Goal: Navigation & Orientation: Find specific page/section

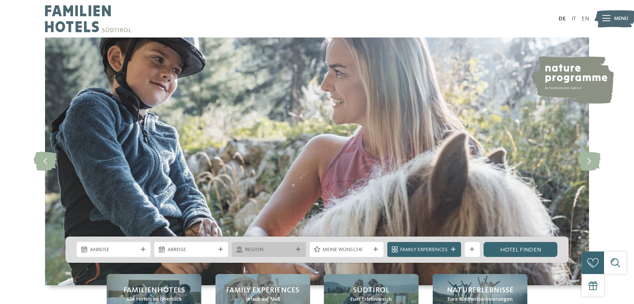
click at [291, 252] on span "Region" at bounding box center [268, 249] width 47 height 7
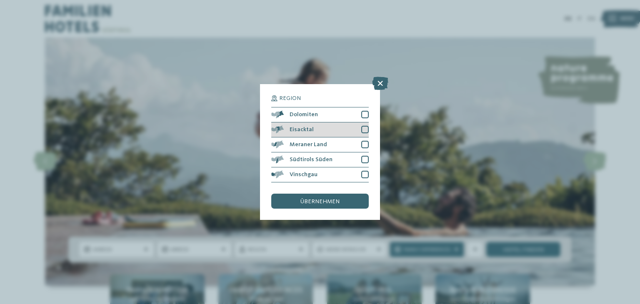
click at [315, 128] on div "Eisacktal" at bounding box center [319, 129] width 97 height 15
click at [317, 117] on div "Dolomiten" at bounding box center [319, 114] width 97 height 15
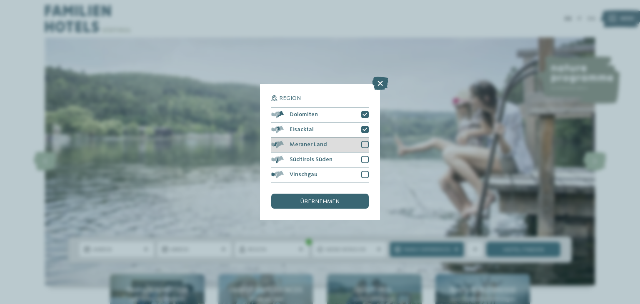
click at [324, 148] on div "Meraner Land" at bounding box center [319, 144] width 97 height 15
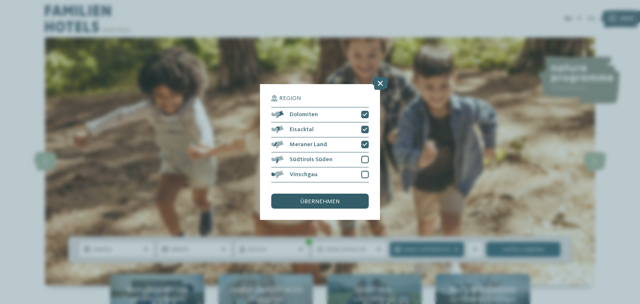
click at [332, 203] on span "übernehmen" at bounding box center [319, 202] width 39 height 6
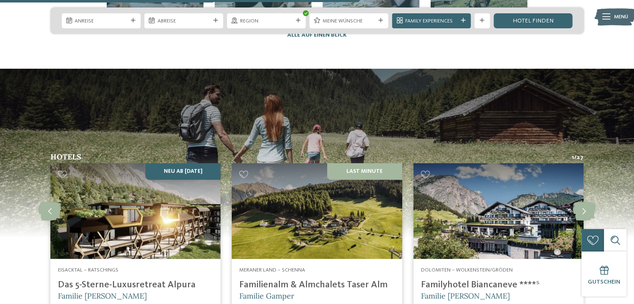
scroll to position [1944, 0]
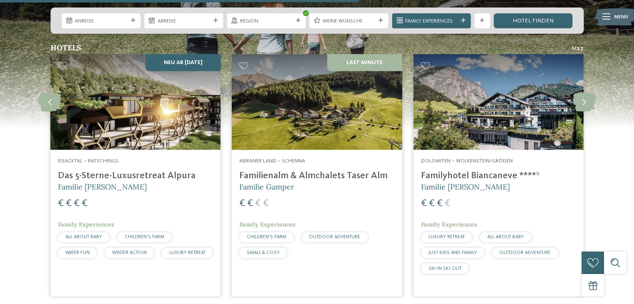
click at [477, 170] on h4 "Familyhotel Biancaneve ****ˢ" at bounding box center [498, 175] width 155 height 11
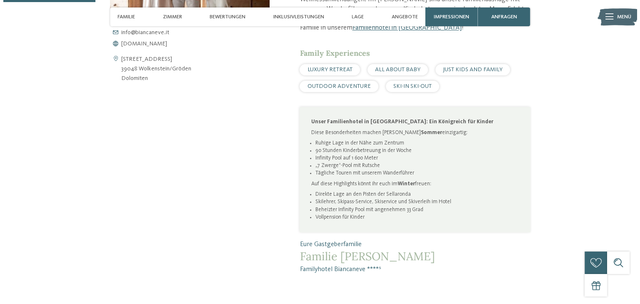
scroll to position [194, 0]
